Goal: Task Accomplishment & Management: Manage account settings

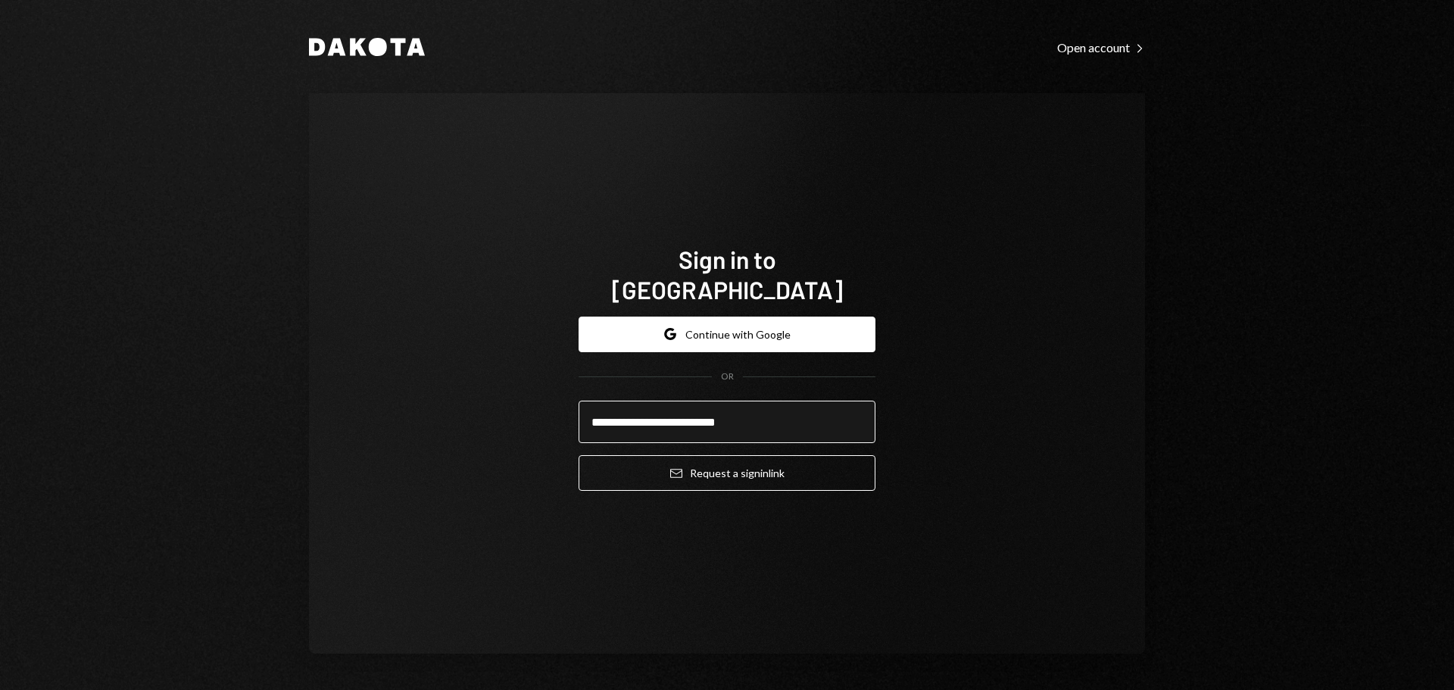
click at [693, 401] on input "**********" at bounding box center [727, 422] width 297 height 42
click at [693, 411] on input "**********" at bounding box center [727, 422] width 297 height 42
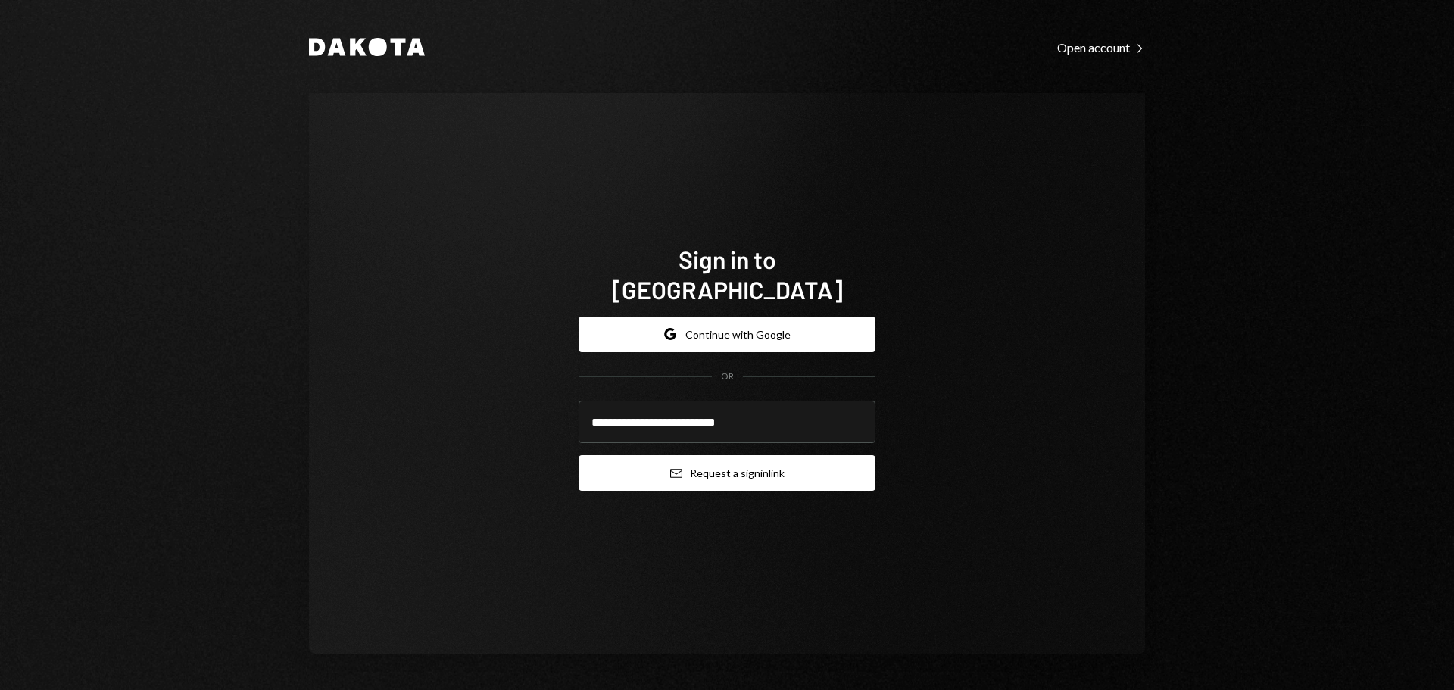
click at [705, 458] on button "Email Request a sign in link" at bounding box center [727, 473] width 297 height 36
